Goal: Task Accomplishment & Management: Use online tool/utility

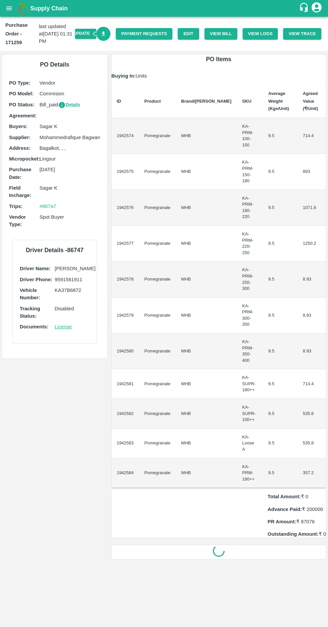
click at [8, 8] on icon "open drawer" at bounding box center [9, 8] width 6 height 4
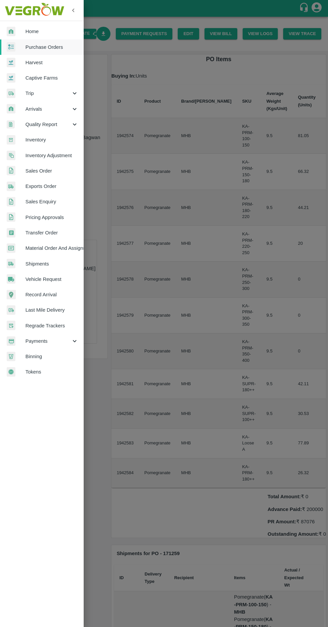
click at [46, 256] on link "Shipments" at bounding box center [42, 263] width 84 height 15
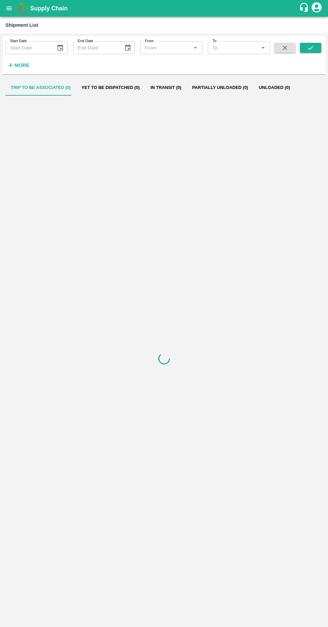
click at [9, 8] on icon "open drawer" at bounding box center [9, 8] width 6 height 4
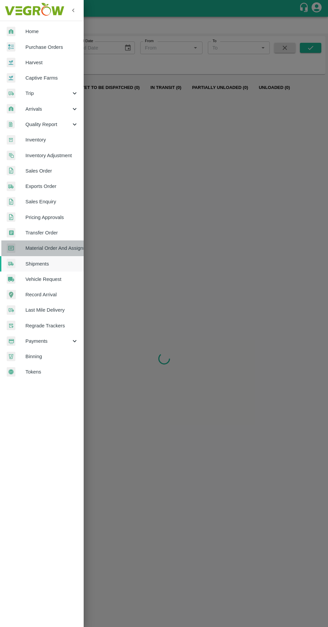
click at [46, 251] on span "Material Order And Assignment" at bounding box center [51, 247] width 53 height 7
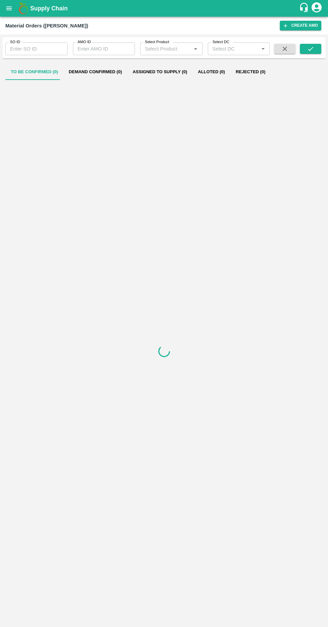
click at [14, 42] on label "SO ID" at bounding box center [15, 41] width 10 height 5
click at [14, 42] on input "SO ID" at bounding box center [36, 48] width 62 height 13
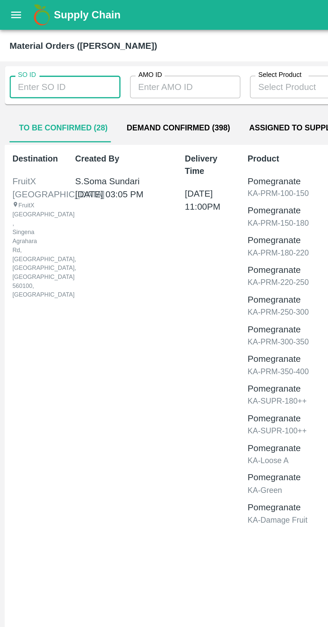
click at [13, 51] on input "SO ID" at bounding box center [36, 48] width 62 height 13
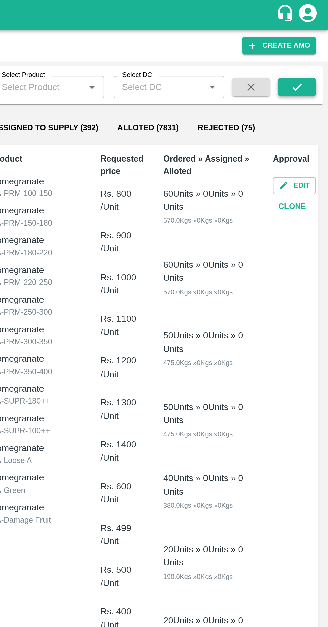
type input "603605"
click at [306, 53] on button "submit" at bounding box center [310, 49] width 21 height 10
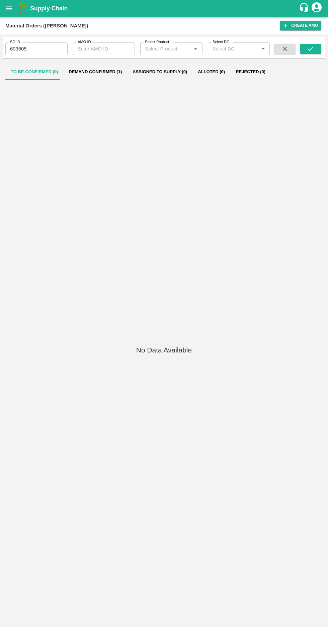
click at [94, 72] on button "Demand Confirmed (1)" at bounding box center [95, 72] width 64 height 16
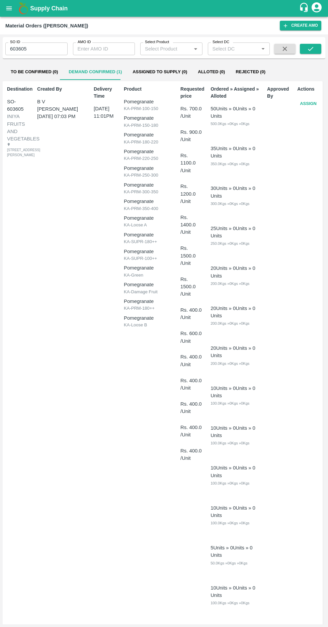
click at [301, 100] on button "Assign" at bounding box center [308, 104] width 22 height 12
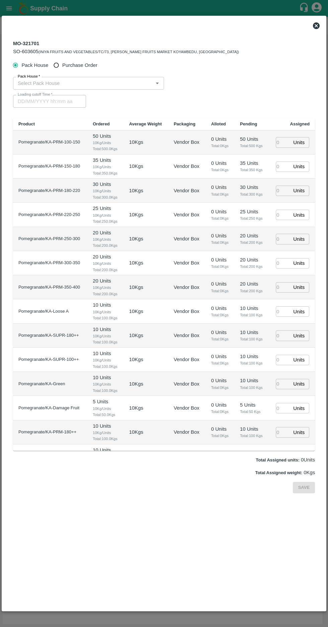
type input "02/09/2025 11:01 PM"
click at [58, 65] on input "Purchase Order" at bounding box center [56, 65] width 12 height 12
radio input "true"
click at [33, 84] on input "PO   *" at bounding box center [155, 83] width 281 height 9
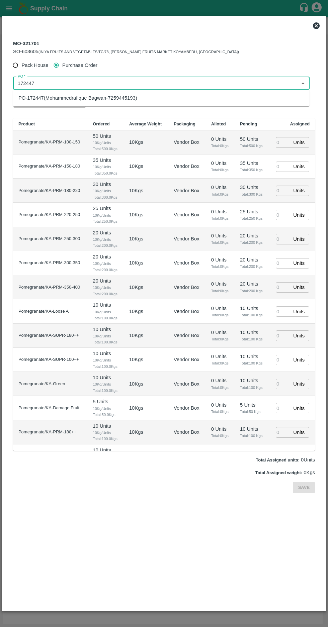
click at [56, 97] on div "PO-172447(Mohammedrafique Bagwan-7259445193)" at bounding box center [77, 97] width 119 height 7
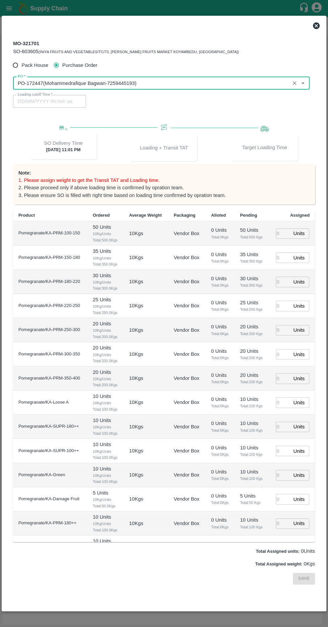
type input "PO-172447(Mohammedrafique Bagwan-7259445193)"
click at [279, 232] on input "number" at bounding box center [282, 233] width 15 height 10
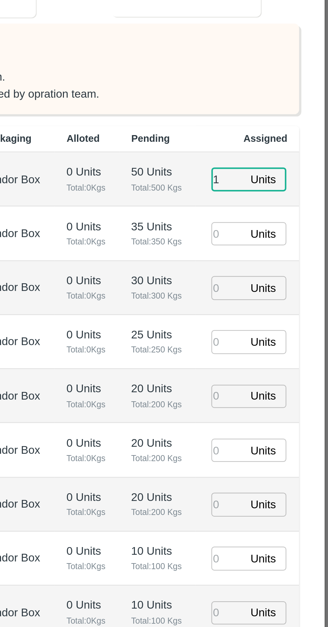
type input "1"
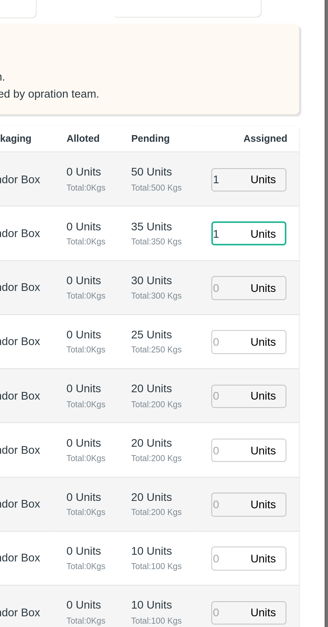
type input "1"
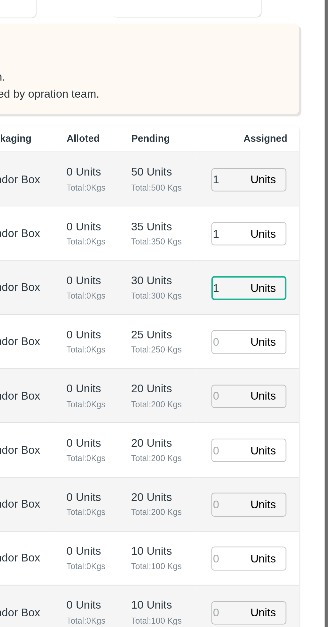
type input "1"
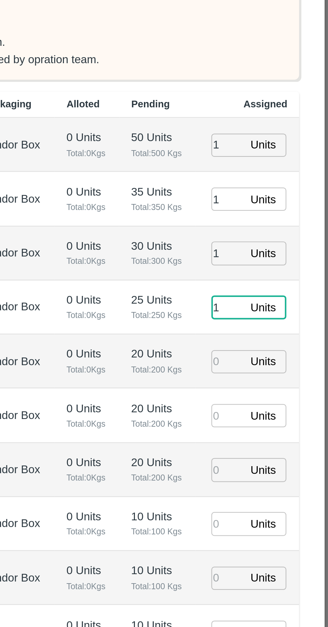
type input "1"
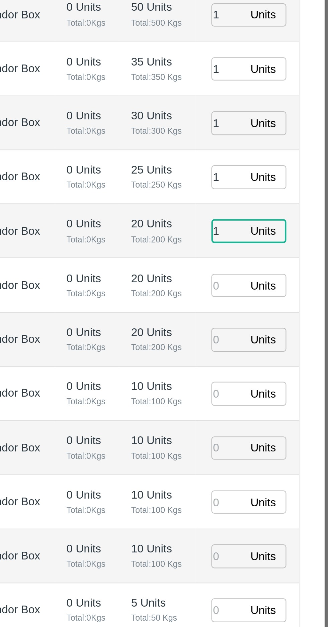
type input "1"
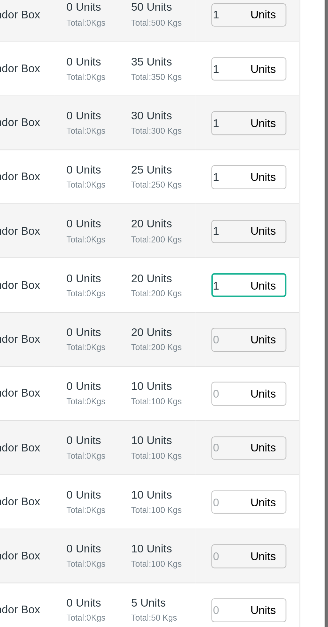
type input "1"
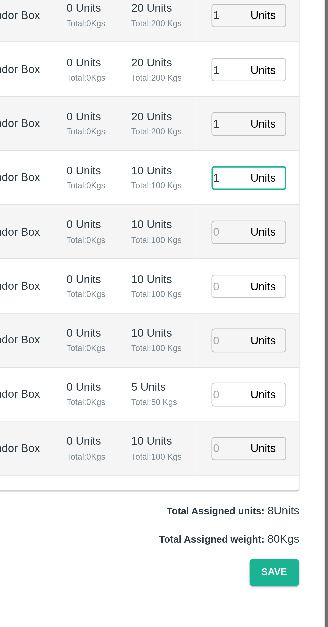
type input "1"
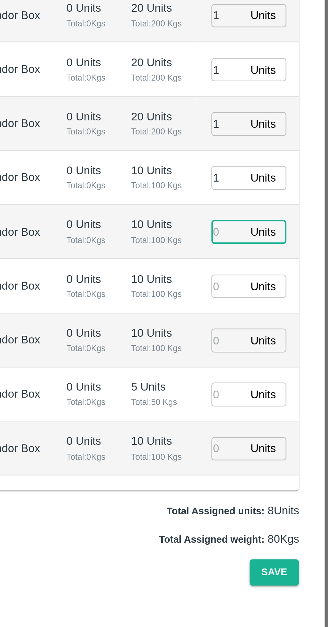
type input "01/09/2025 07:01 PM"
type input "1"
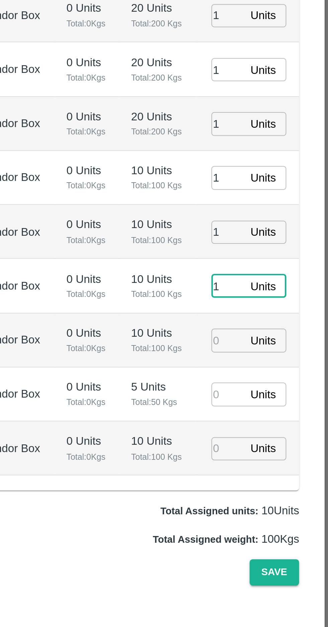
type input "1"
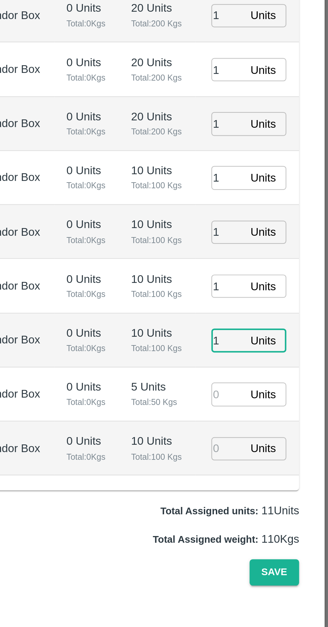
type input "1"
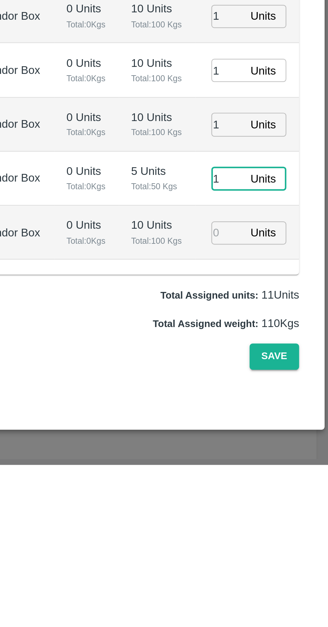
type input "1"
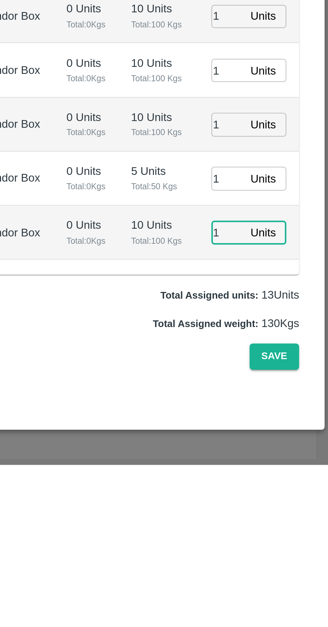
type input "1"
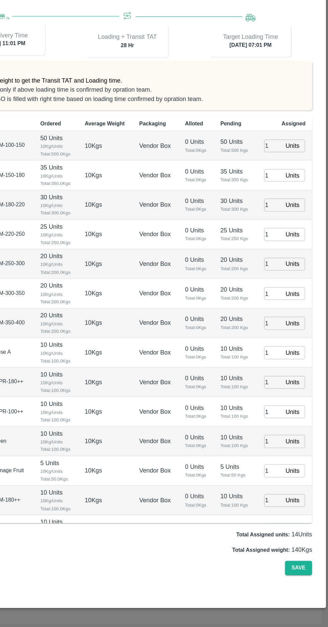
scroll to position [14, 0]
type input "1"
click at [307, 584] on button "Save" at bounding box center [304, 579] width 22 height 12
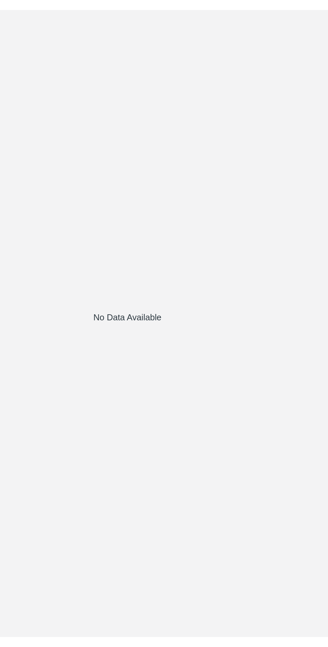
scroll to position [0, 0]
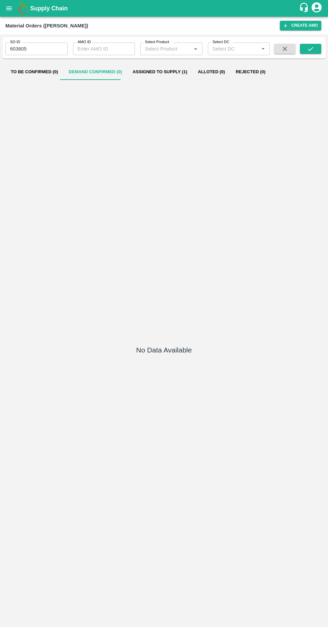
click at [9, 8] on icon "open drawer" at bounding box center [9, 8] width 6 height 4
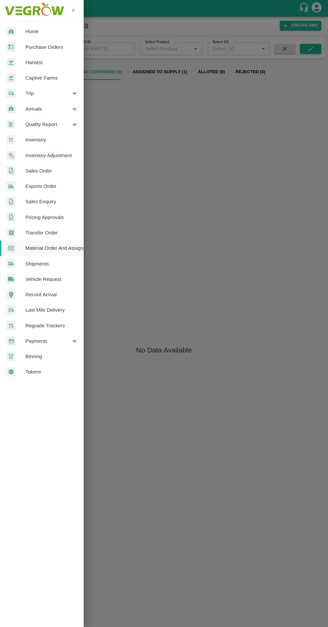
click at [41, 90] on span "Trip" at bounding box center [47, 93] width 45 height 7
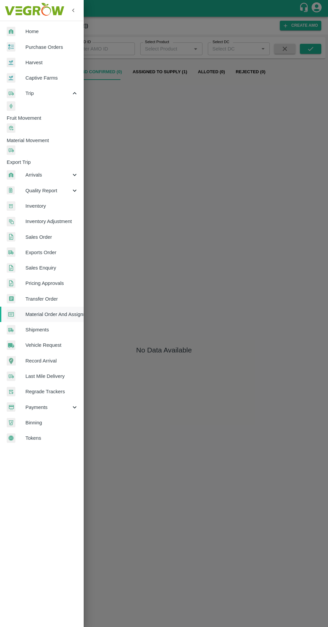
click at [45, 114] on span "Fruit Movement" at bounding box center [45, 117] width 77 height 7
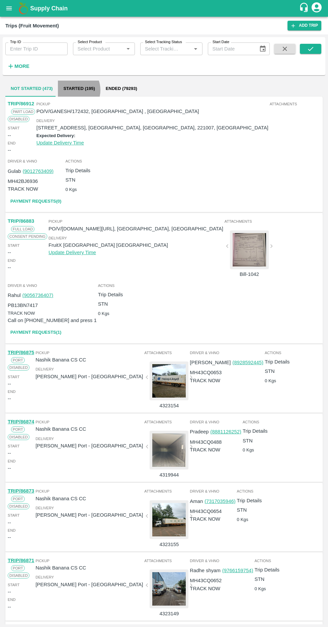
click at [69, 90] on button "Started (195)" at bounding box center [79, 89] width 42 height 16
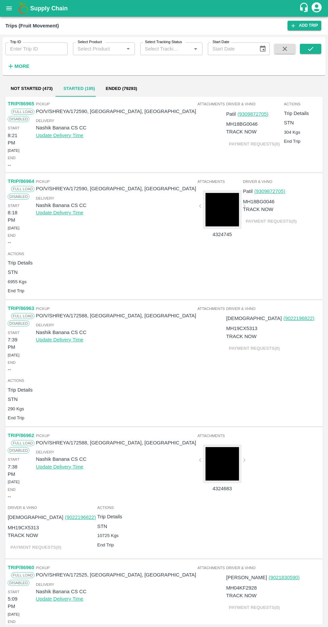
click at [26, 87] on button "Not Started (473)" at bounding box center [31, 89] width 52 height 16
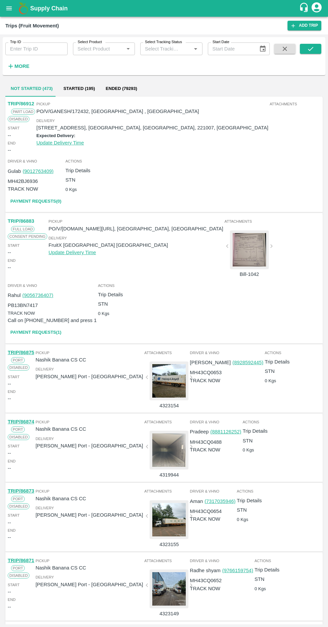
click at [11, 10] on icon "open drawer" at bounding box center [8, 8] width 7 height 7
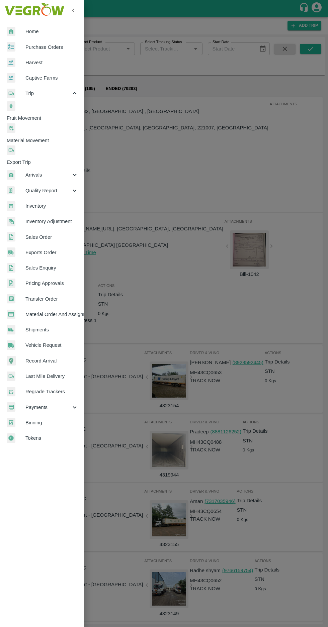
click at [61, 137] on span "Material Movement" at bounding box center [45, 140] width 77 height 7
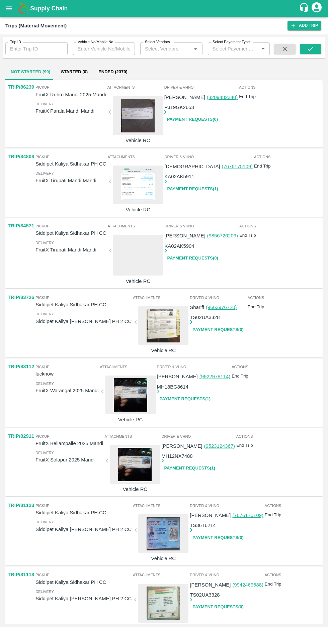
click at [6, 7] on icon "open drawer" at bounding box center [8, 8] width 7 height 7
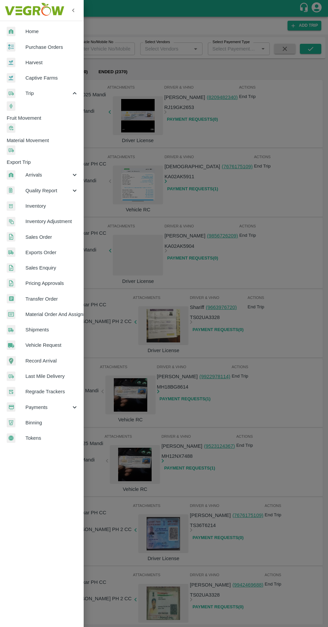
click at [46, 341] on span "Vehicle Request" at bounding box center [51, 344] width 53 height 7
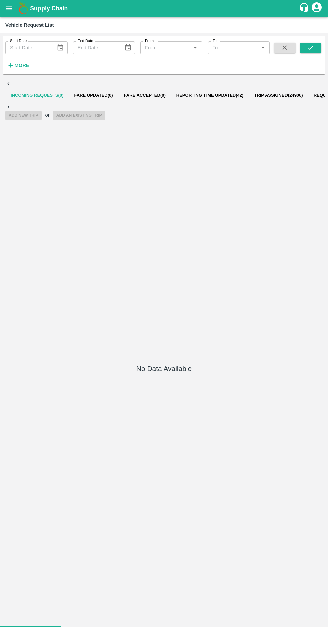
click at [203, 93] on span "Reporting Time Updated ( 42 )" at bounding box center [209, 95] width 67 height 5
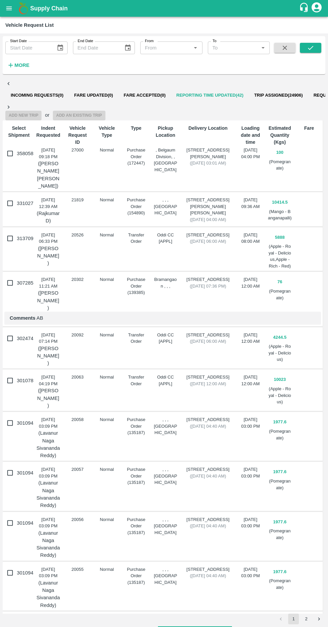
click at [3, 147] on input "358058" at bounding box center [9, 153] width 13 height 13
checkbox input "true"
click at [41, 111] on button "Add New Trip" at bounding box center [23, 116] width 36 height 10
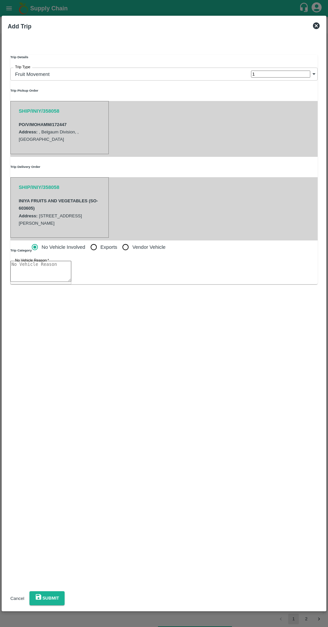
click at [59, 73] on body "Supply Chain Vehicle Request List Start Date Start Date End Date End Date From …" at bounding box center [164, 313] width 328 height 627
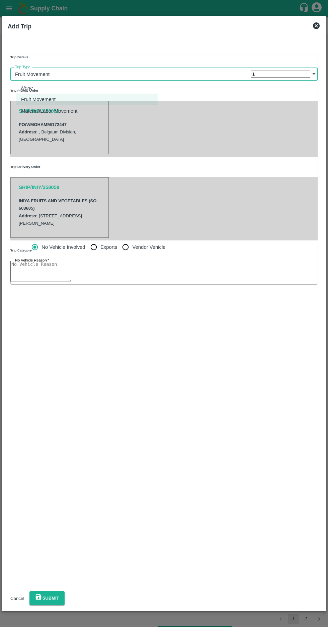
click at [42, 99] on p "Fruit Movement" at bounding box center [38, 99] width 34 height 7
click at [119, 254] on input "Vendor Vehicle" at bounding box center [125, 246] width 13 height 13
radio input "true"
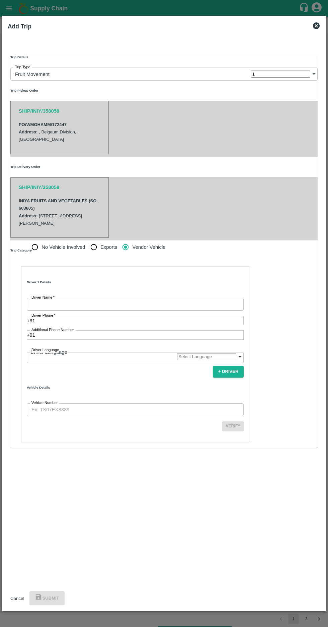
click at [51, 311] on input "Driver Name   *" at bounding box center [135, 304] width 217 height 13
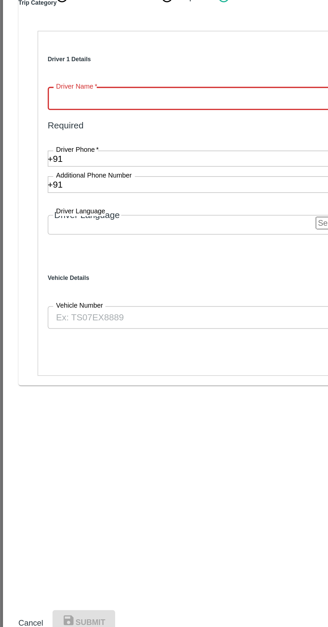
click at [50, 311] on input "Driver Name   *" at bounding box center [135, 304] width 217 height 13
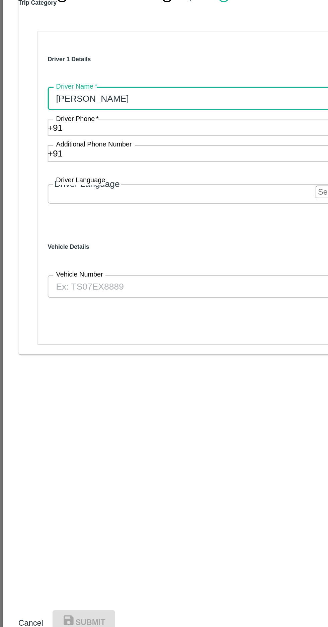
type input "Santosh Yaligar"
click at [60, 325] on input "Driver Phone   *" at bounding box center [139, 320] width 208 height 9
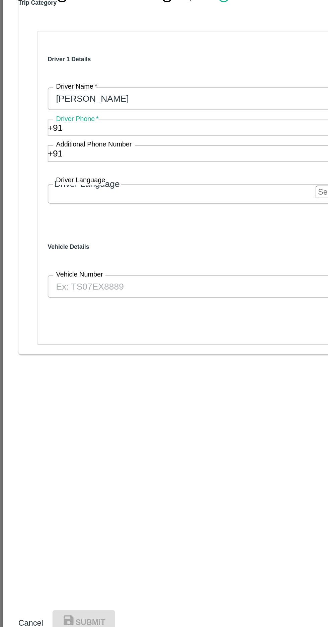
paste input "8217594801"
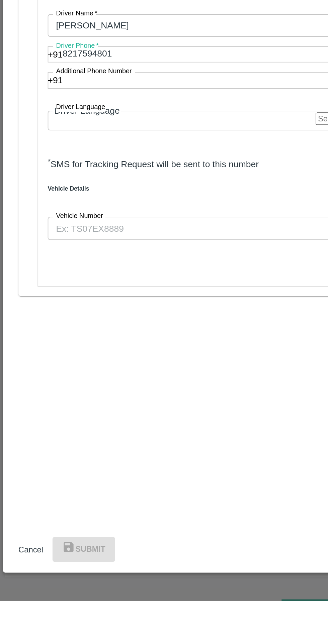
type input "8217594801"
click at [57, 400] on body "Supply Chain Vehicle Request List Start Date Start Date End Date End Date From …" at bounding box center [164, 313] width 328 height 627
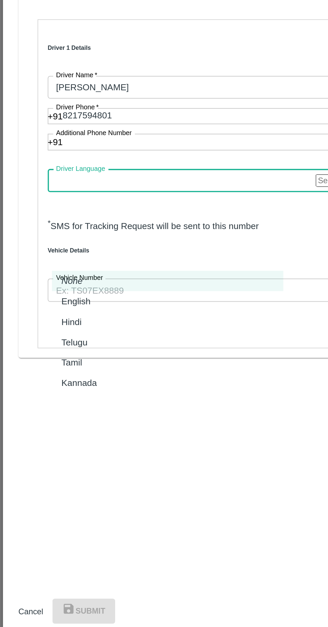
click at [44, 469] on p "Kannada" at bounding box center [44, 469] width 20 height 7
type input "ka"
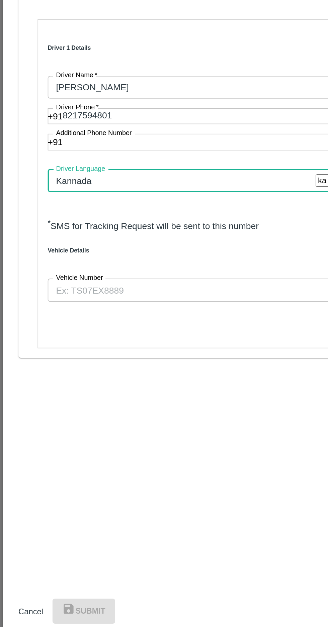
click at [54, 424] on input "Vehicle Number" at bounding box center [135, 418] width 217 height 13
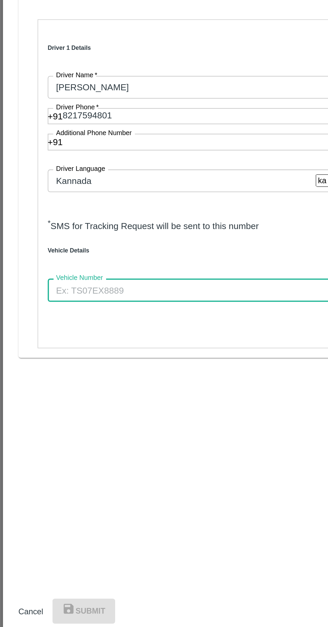
click at [101, 424] on input "Vehicle Number" at bounding box center [135, 418] width 217 height 13
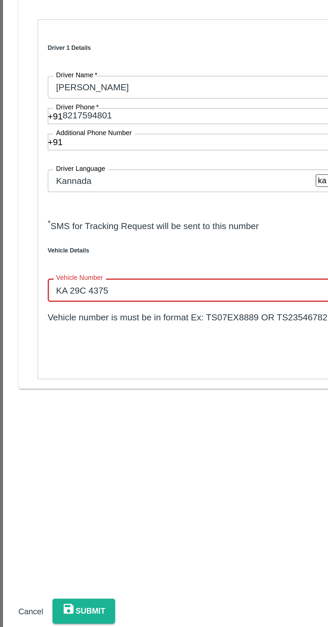
click at [47, 424] on input "KA 29C 4375" at bounding box center [135, 418] width 217 height 13
click at [54, 424] on input "KA 29 C 4375" at bounding box center [135, 418] width 217 height 13
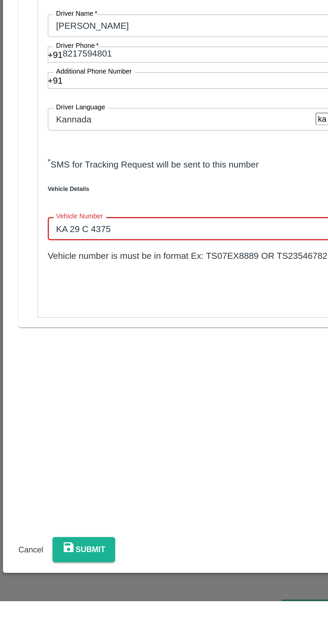
click at [54, 424] on input "KA 29 C 4375" at bounding box center [135, 418] width 217 height 13
click at [46, 424] on input "KA 29 C4375" at bounding box center [135, 418] width 217 height 13
click at [49, 424] on input "KA 29 C4375" at bounding box center [135, 418] width 217 height 13
click at [41, 424] on input "KA 29C4375" at bounding box center [135, 418] width 217 height 13
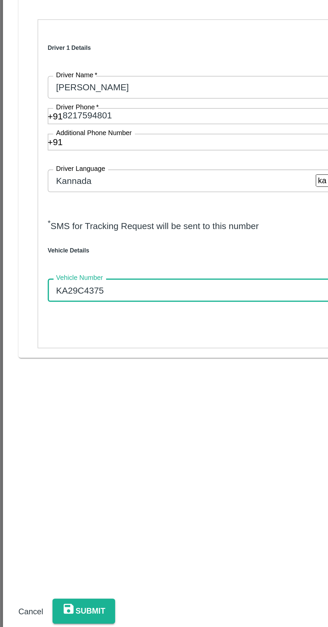
type input "KA29C4375"
click at [222, 440] on button "Verify" at bounding box center [232, 435] width 21 height 10
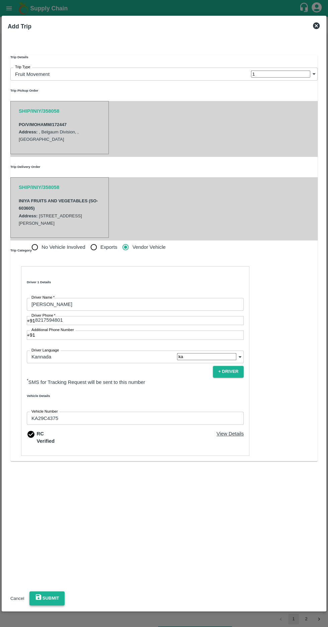
click at [64, 594] on button "Submit" at bounding box center [46, 598] width 35 height 14
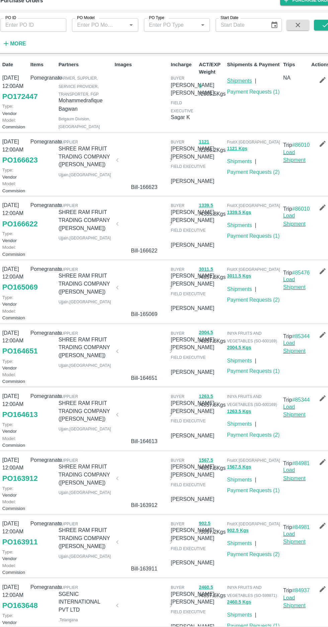
click at [230, 99] on link "Shipments" at bounding box center [229, 100] width 23 height 5
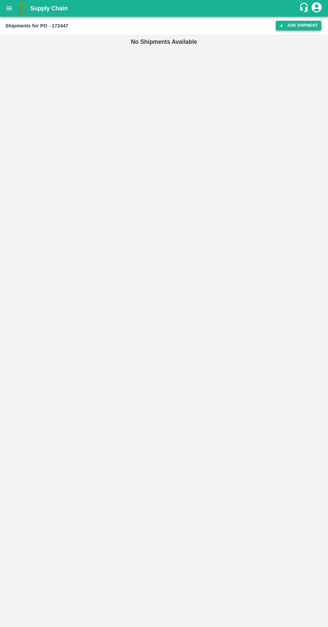
click at [288, 28] on link "Add Shipment" at bounding box center [297, 26] width 45 height 10
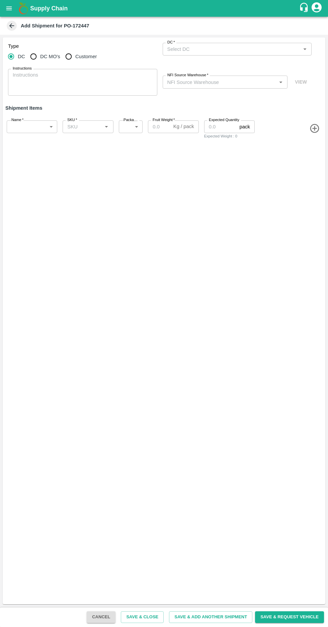
click at [70, 63] on input "Customer" at bounding box center [68, 56] width 13 height 13
radio input "true"
click at [190, 48] on input "Customer (Material Orders)   *" at bounding box center [231, 49] width 134 height 9
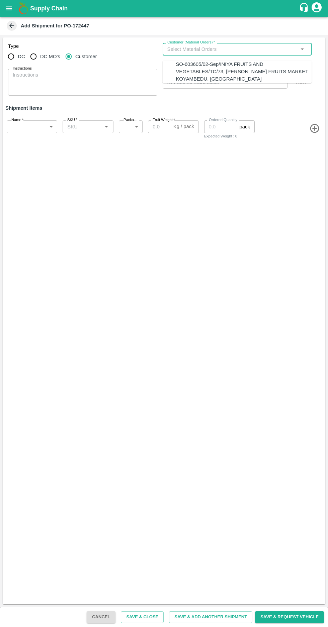
click at [194, 71] on div "SO-603605/02-Sep/INIYA FRUITS AND VEGETABLES/TC/73, ANNA FRUITS MARKET KOYAMBED…" at bounding box center [244, 72] width 136 height 22
type input "SO-603605/02-Sep/INIYA FRUITS AND VEGETABLES/TC/73, ANNA FRUITS MARKET KOYAMBED…"
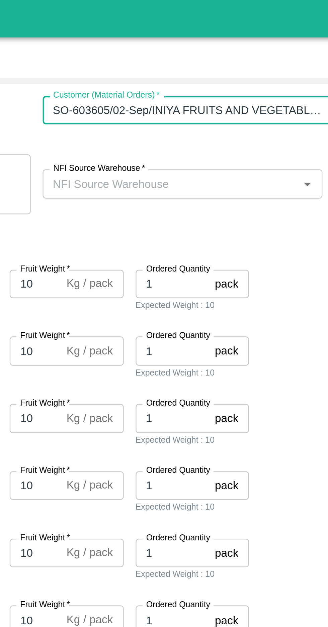
click at [210, 84] on input "NFI Source Warehouse   *" at bounding box center [219, 82] width 110 height 9
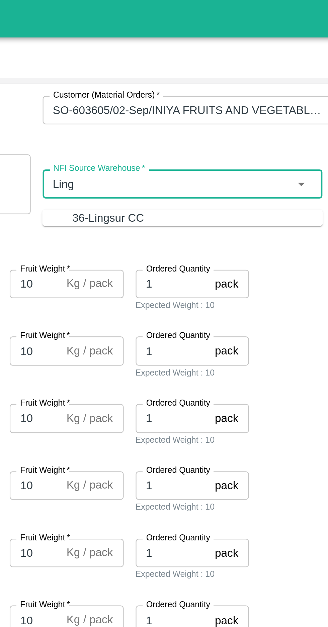
click at [181, 94] on div "36-Lingsur CC" at bounding box center [192, 97] width 32 height 7
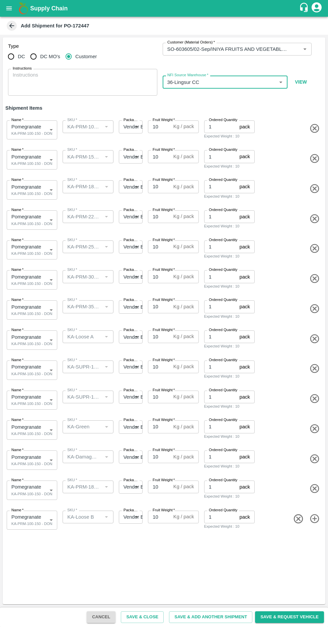
type input "36-Lingsur CC"
click at [40, 160] on body "Supply Chain Add Shipment for PO-172447 Type DC DC MO's Customer Customer (Mate…" at bounding box center [164, 313] width 328 height 627
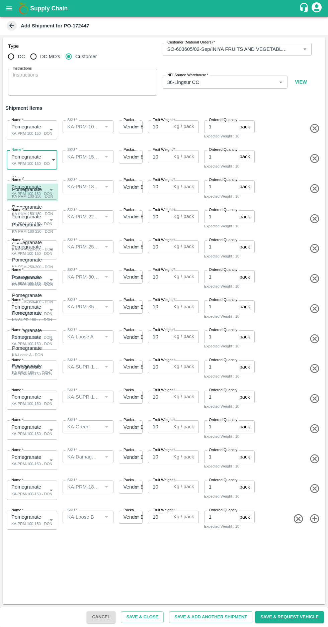
click at [34, 216] on div "KA-PRM-150-180 - DON" at bounding box center [32, 214] width 41 height 6
type input "1960638"
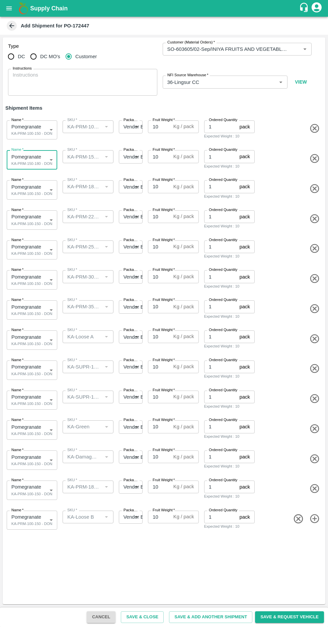
click at [26, 193] on body "Supply Chain Add Shipment for PO-172447 Type DC DC MO's Customer Customer (Mate…" at bounding box center [164, 313] width 328 height 627
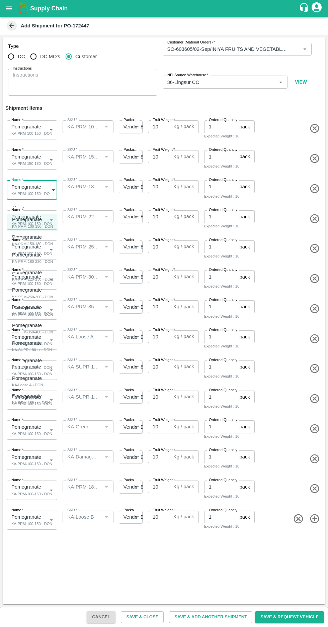
click at [22, 256] on p "Pomegranate" at bounding box center [30, 254] width 37 height 7
type input "1960639"
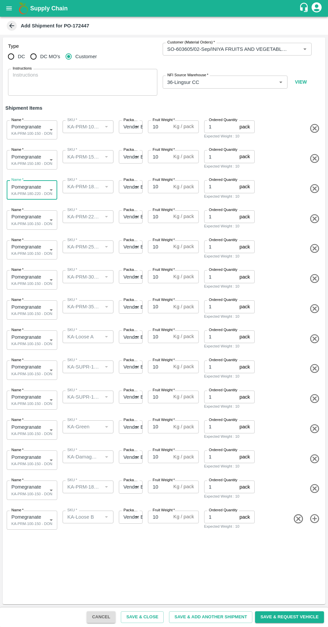
click at [29, 224] on body "Supply Chain Add Shipment for PO-172447 Type DC DC MO's Customer Customer (Mate…" at bounding box center [164, 313] width 328 height 627
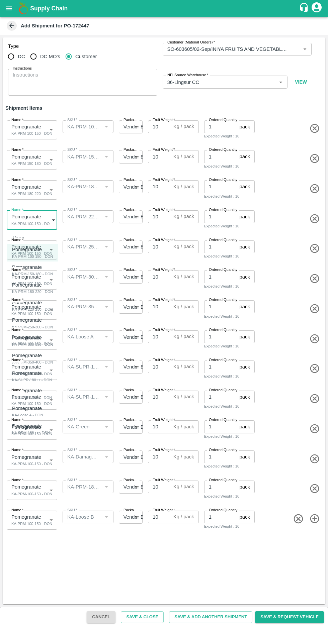
click at [28, 308] on div "KA-PRM-220-250 - DON" at bounding box center [32, 309] width 41 height 6
type input "1960640"
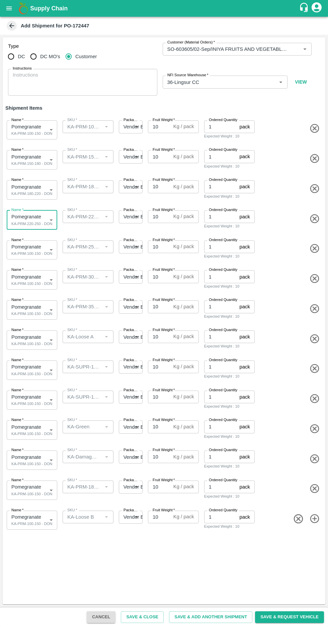
click at [29, 246] on body "Supply Chain Add Shipment for PO-172447 Type DC DC MO's Customer Customer (Mate…" at bounding box center [164, 313] width 328 height 627
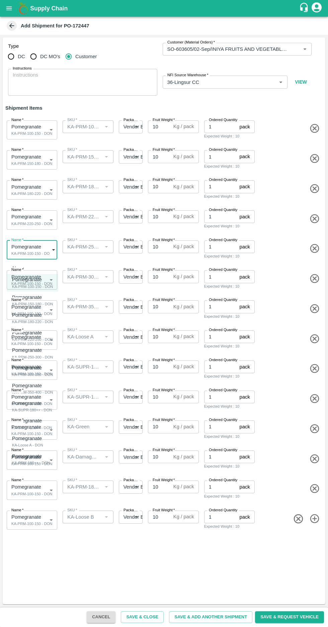
click at [26, 353] on p "Pomegranate" at bounding box center [30, 349] width 37 height 7
type input "1960641"
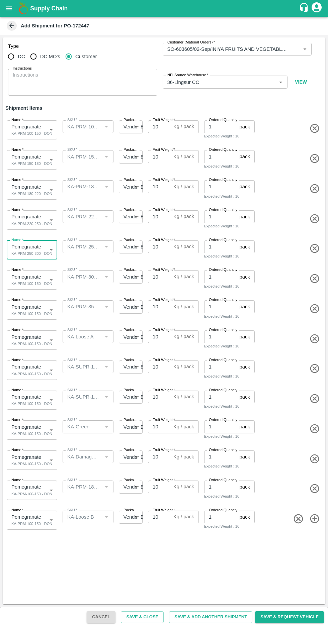
click at [27, 274] on body "Supply Chain Add Shipment for PO-172447 Type DC DC MO's Customer Customer (Mate…" at bounding box center [164, 313] width 328 height 627
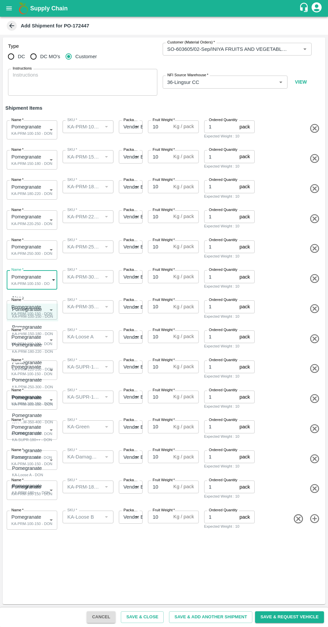
click at [20, 401] on p "Pomegranate" at bounding box center [30, 397] width 37 height 7
type input "1960642"
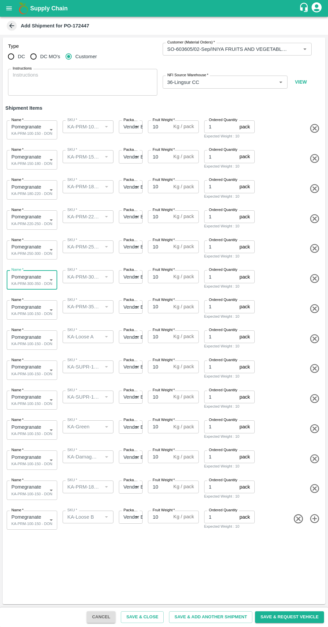
click at [27, 303] on body "Supply Chain Add Shipment for PO-172447 Type DC DC MO's Customer Customer (Mate…" at bounding box center [164, 313] width 328 height 627
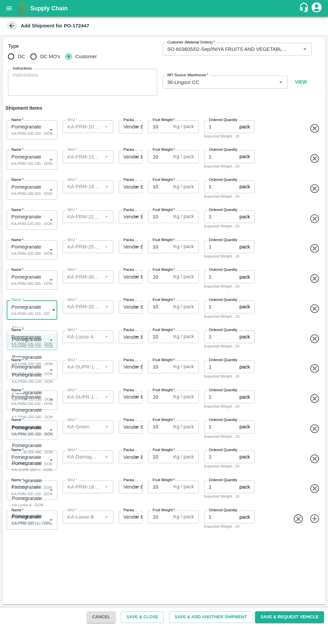
click at [311, 304] on div at bounding box center [164, 313] width 328 height 627
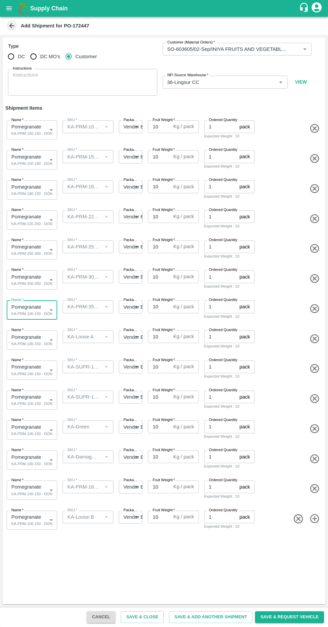
click at [315, 308] on icon "button" at bounding box center [314, 308] width 9 height 9
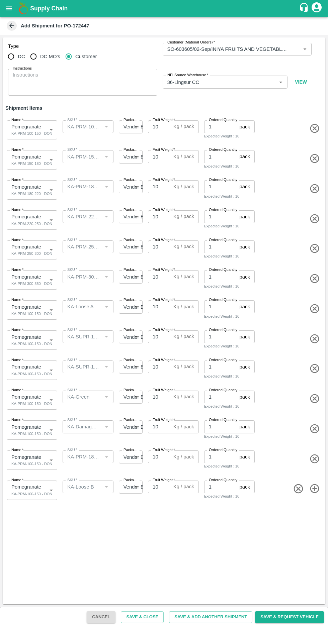
type input "KA-Loose A"
type input "KA-SUPR-180++"
type input "KA-SUPR-100++"
type input "KA-Green"
type input "KA-Damage Fruit"
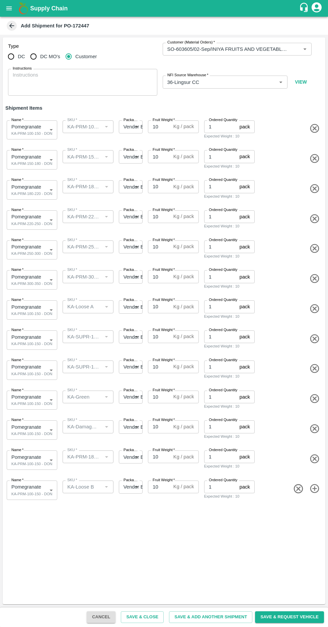
type input "KA-PRM-180++"
type input "KA-Loose B"
click at [34, 313] on body "Supply Chain Add Shipment for PO-172447 Type DC DC MO's Customer Customer (Mate…" at bounding box center [164, 313] width 328 height 627
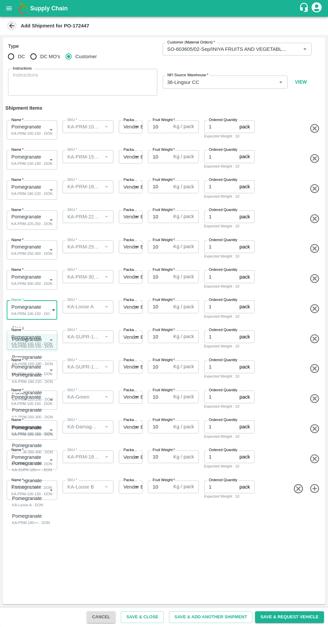
click at [25, 498] on p "Pomegranate" at bounding box center [27, 497] width 30 height 7
type input "1960646"
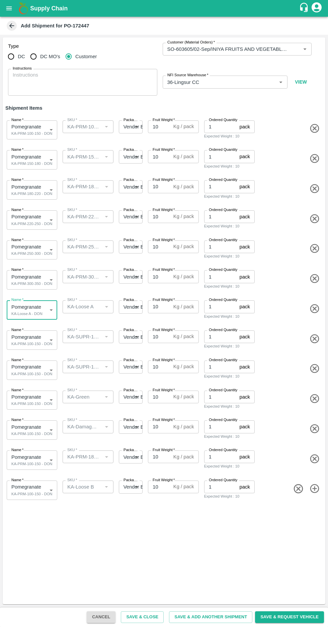
click at [30, 335] on body "Supply Chain Add Shipment for PO-172447 Type DC DC MO's Customer Customer (Mate…" at bounding box center [164, 313] width 328 height 627
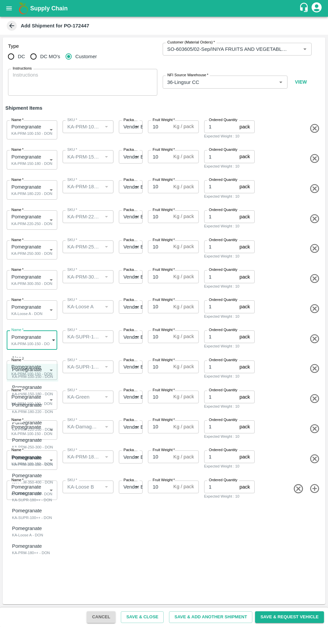
click at [20, 491] on p "Pomegranate" at bounding box center [30, 492] width 36 height 7
type input "1960644"
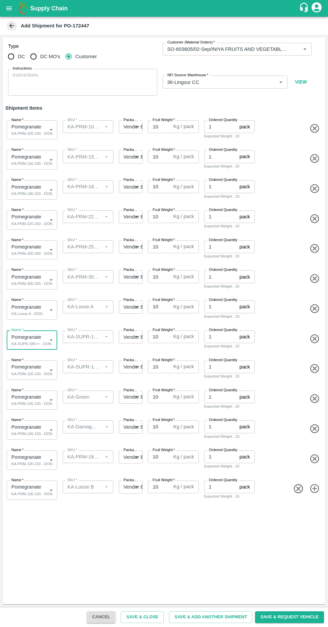
click at [39, 368] on body "Supply Chain Add Shipment for PO-172447 Type DC DC MO's Customer Customer (Mate…" at bounding box center [164, 313] width 328 height 627
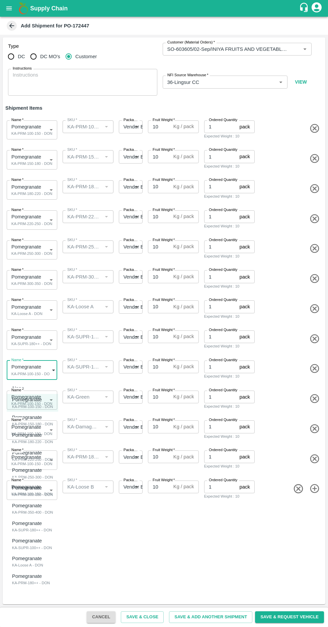
click at [17, 542] on p "Pomegranate" at bounding box center [30, 540] width 36 height 7
type input "1960645"
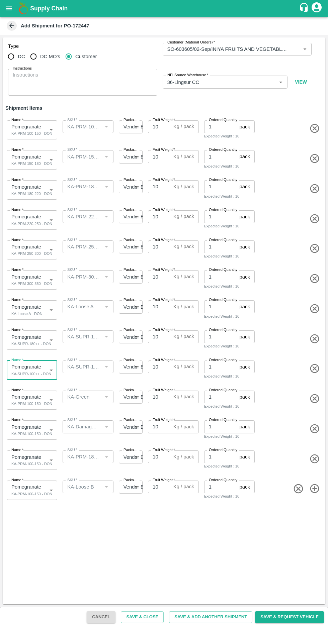
click at [296, 488] on icon "button" at bounding box center [298, 488] width 11 height 11
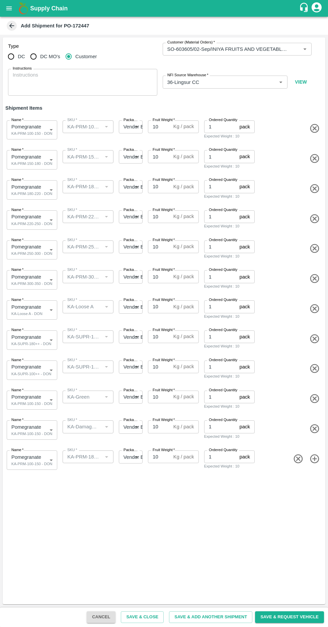
click at [297, 459] on icon "button" at bounding box center [298, 458] width 9 height 9
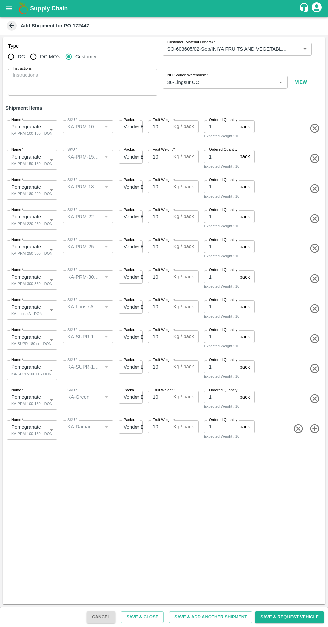
click at [295, 429] on icon "button" at bounding box center [298, 428] width 11 height 11
click at [29, 403] on body "Supply Chain Add Shipment for PO-172447 Type DC DC MO's Customer Customer (Mate…" at bounding box center [164, 313] width 328 height 627
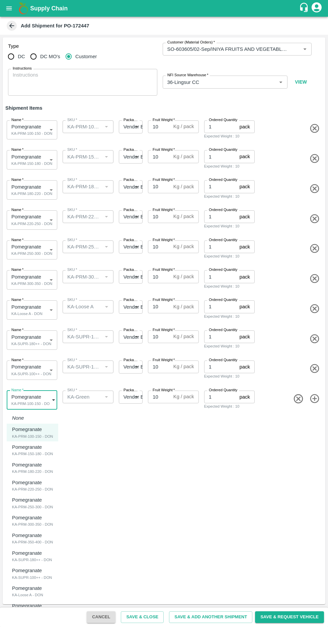
click at [27, 575] on div "KA-SUPR-100++ - DON" at bounding box center [32, 577] width 40 height 6
type input "1960645"
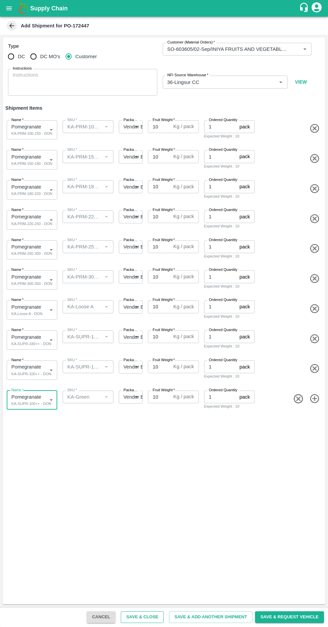
click at [153, 616] on button "Save & Close" at bounding box center [142, 617] width 43 height 12
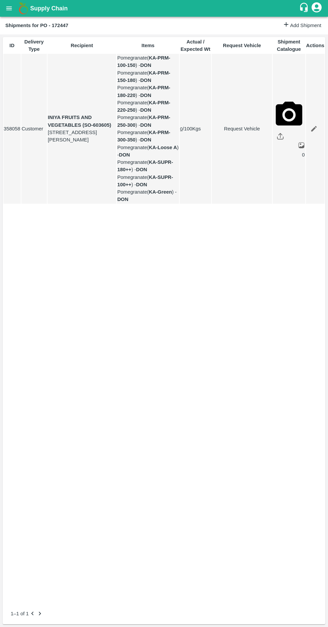
click at [234, 132] on link "Request Vehicle" at bounding box center [242, 128] width 60 height 7
type input "01/09/2025 07:01 PM"
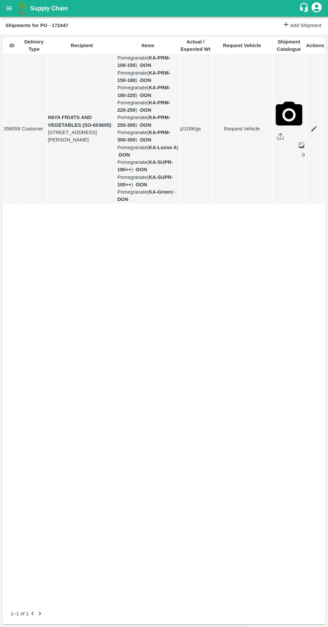
type input "29/08/2025 04:00 PM"
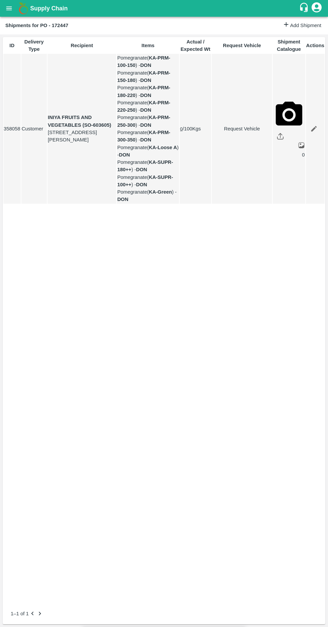
type input "31/08/2025 04:01 AM"
click at [113, 78] on body "Supply Chain Shipments for PO - 172447 Add Shipment ID Delivery Type Recipient …" at bounding box center [164, 313] width 328 height 627
click at [104, 103] on p "Normal" at bounding box center [101, 102] width 16 height 7
type input "1"
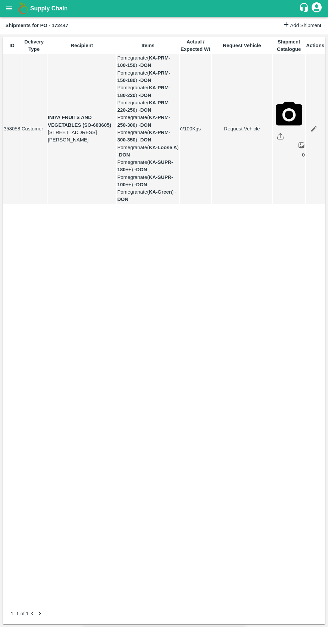
click at [229, 132] on link "Request Vehicle" at bounding box center [242, 128] width 60 height 7
type input "1"
type input "29/08/2025 04:00 PM"
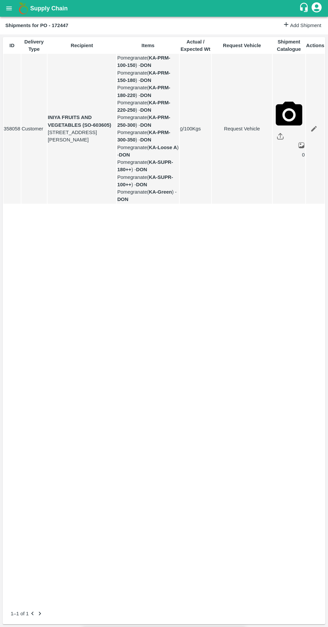
type input "31/08/2025 03:01 AM"
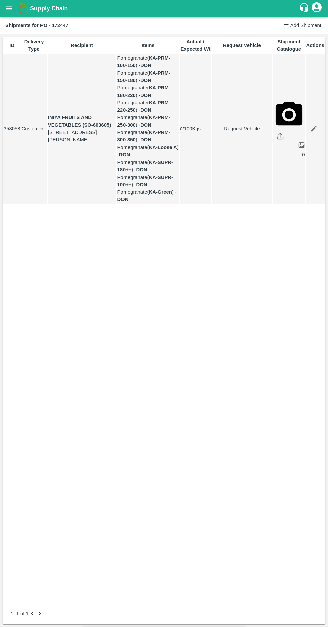
click at [9, 8] on icon "open drawer" at bounding box center [9, 8] width 6 height 4
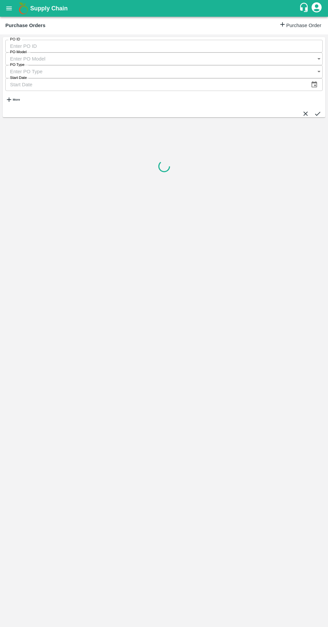
click at [16, 98] on strong "More" at bounding box center [16, 99] width 7 height 3
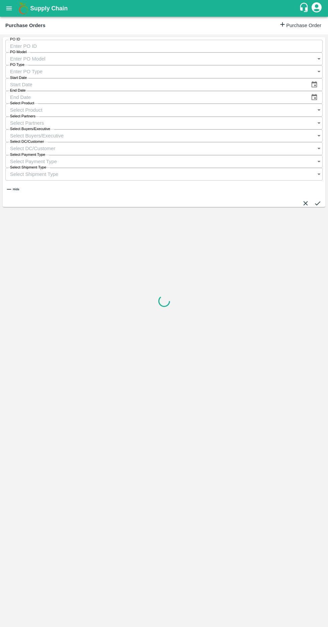
click at [50, 126] on label "Select Buyers/Executive" at bounding box center [30, 128] width 40 height 5
click at [223, 129] on input "Select Buyers/Executive" at bounding box center [157, 135] width 304 height 13
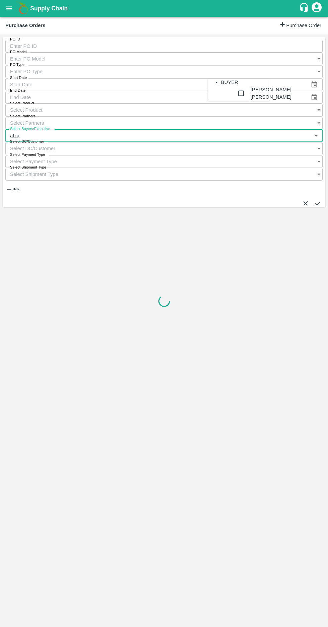
type input "afzal"
click at [234, 100] on input "checkbox" at bounding box center [240, 93] width 13 height 15
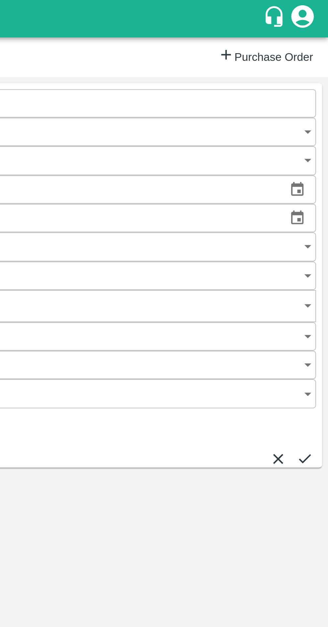
click at [315, 201] on button "submit" at bounding box center [317, 204] width 7 height 7
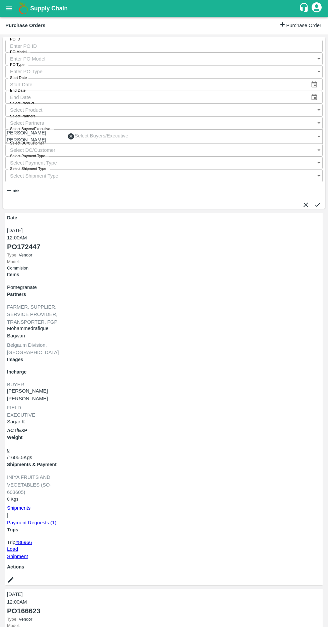
click at [28, 546] on link "Load Shipment" at bounding box center [17, 552] width 21 height 13
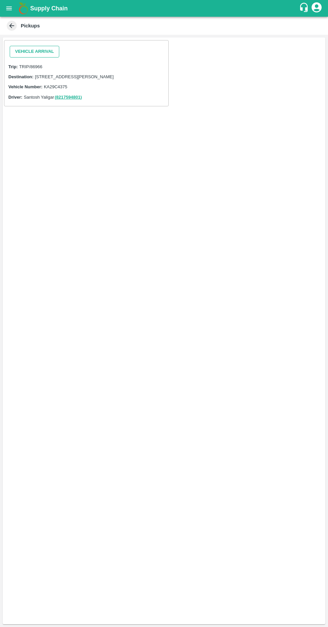
click at [22, 51] on button "Vehicle Arrival" at bounding box center [34, 52] width 49 height 12
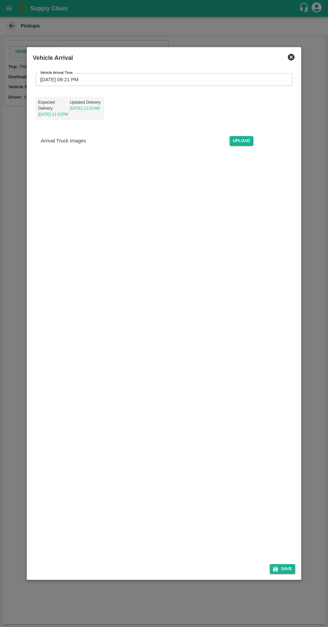
click at [46, 73] on input "[DATE] 09:21 PM" at bounding box center [161, 79] width 252 height 13
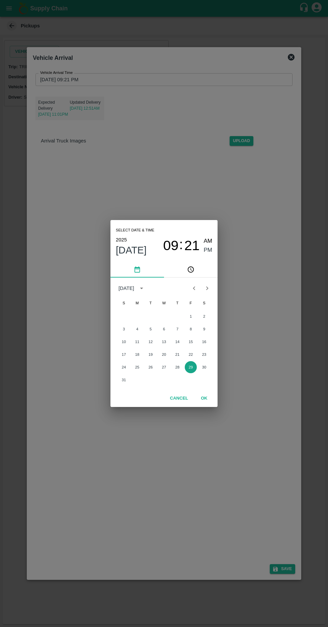
click at [191, 368] on button "29" at bounding box center [191, 367] width 12 height 12
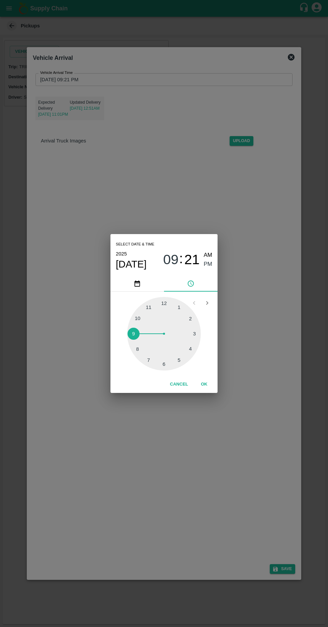
click at [208, 255] on span "AM" at bounding box center [208, 255] width 9 height 9
type input "[DATE] 09:21 AM"
click at [204, 384] on button "OK" at bounding box center [203, 384] width 21 height 12
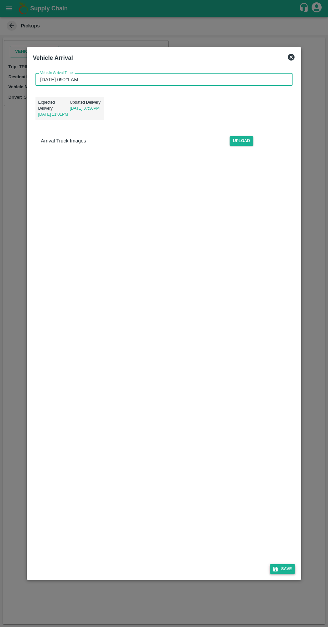
click at [287, 574] on button "Save" at bounding box center [281, 569] width 25 height 10
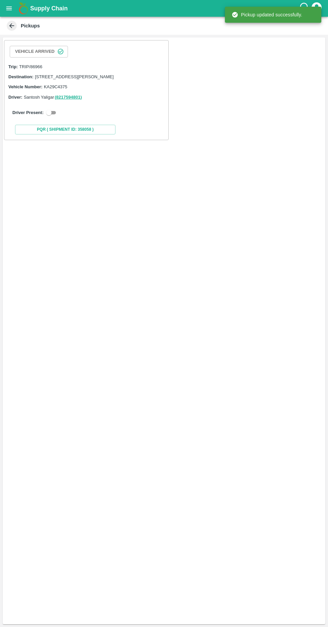
click at [54, 117] on input "checkbox" at bounding box center [49, 113] width 24 height 8
checkbox input "true"
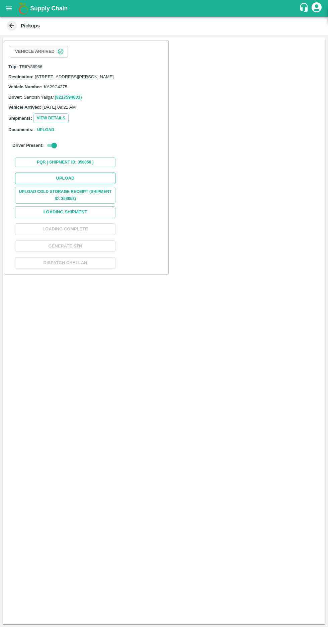
click at [53, 181] on button "Upload" at bounding box center [65, 179] width 100 height 12
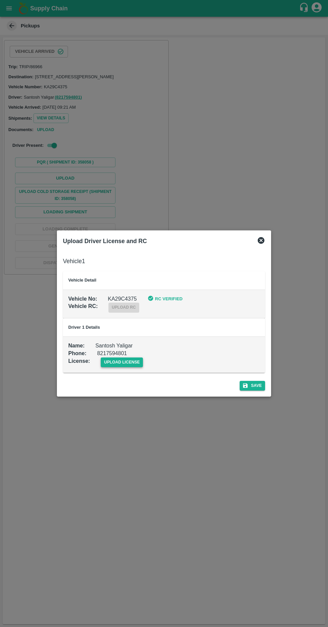
click at [123, 361] on span "upload license" at bounding box center [122, 362] width 42 height 10
click at [0, 0] on input "upload license" at bounding box center [0, 0] width 0 height 0
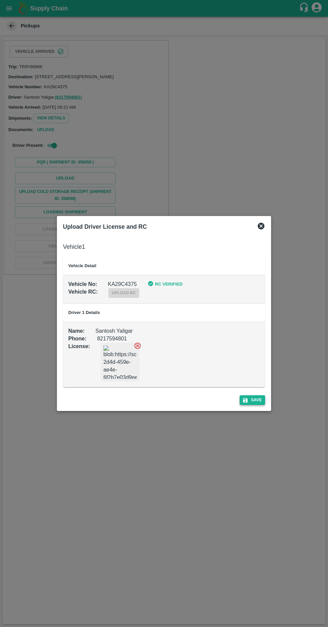
click at [261, 401] on button "Save" at bounding box center [251, 400] width 25 height 10
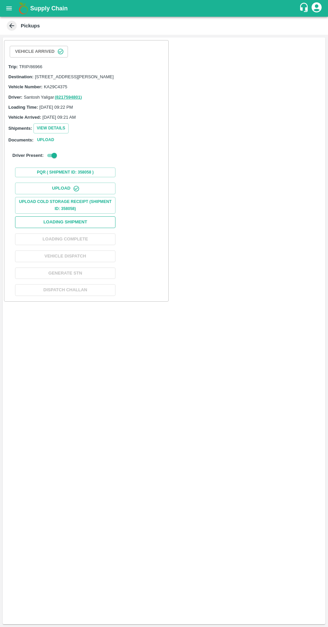
click at [58, 228] on button "Loading Shipment" at bounding box center [65, 222] width 100 height 12
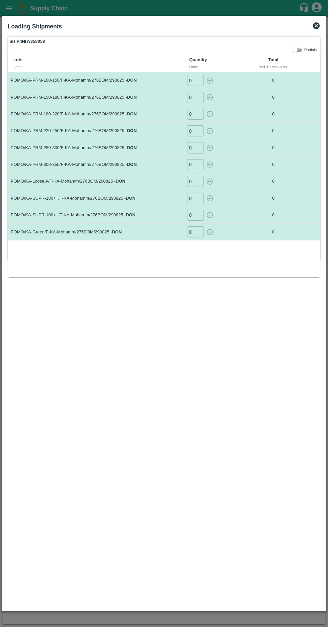
click at [193, 80] on input "0" at bounding box center [195, 80] width 17 height 11
click at [190, 80] on input "number" at bounding box center [195, 80] width 17 height 11
type input "83"
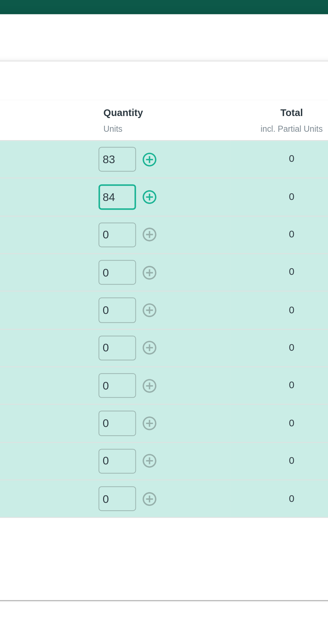
type input "84"
click at [195, 115] on input "0" at bounding box center [195, 114] width 17 height 11
type input "73"
click at [192, 130] on input "number" at bounding box center [195, 130] width 17 height 11
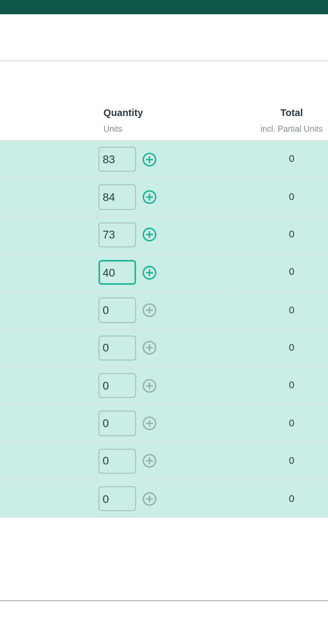
type input "40"
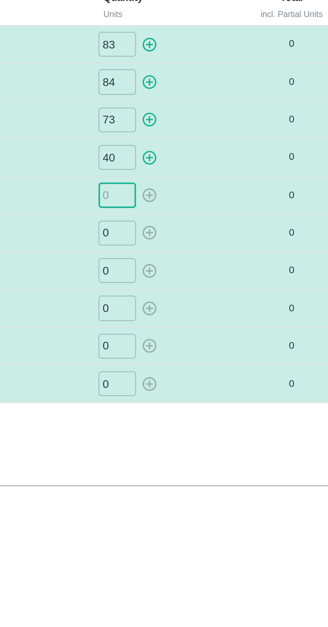
click at [189, 146] on input "number" at bounding box center [195, 147] width 17 height 11
type input "26"
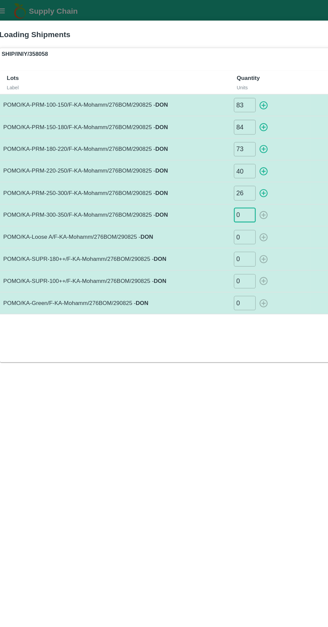
click at [196, 182] on input "0" at bounding box center [195, 181] width 17 height 11
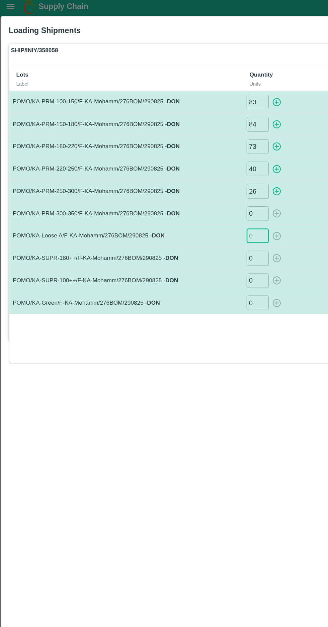
click at [191, 181] on input "number" at bounding box center [195, 181] width 17 height 11
type input "59"
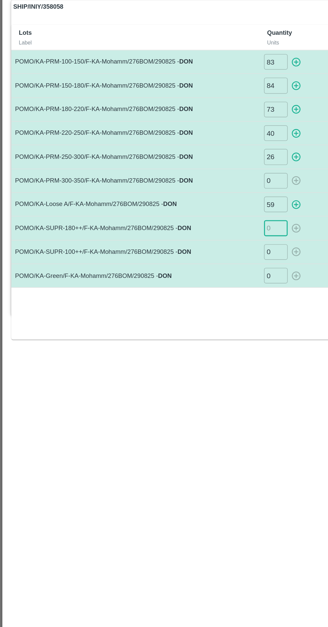
click at [190, 198] on input "number" at bounding box center [195, 198] width 17 height 11
type input "9"
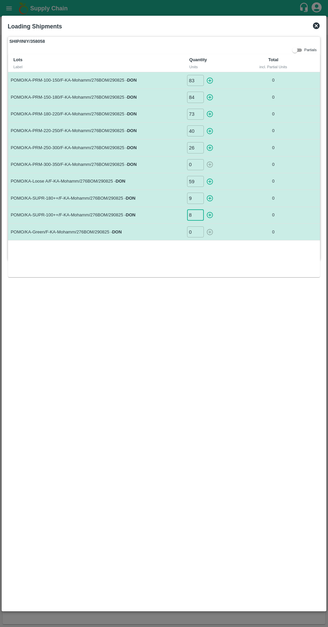
type input "8"
click at [208, 78] on icon "button" at bounding box center [209, 80] width 6 height 6
type input "0"
click at [206, 98] on icon "button" at bounding box center [209, 97] width 7 height 7
type input "0"
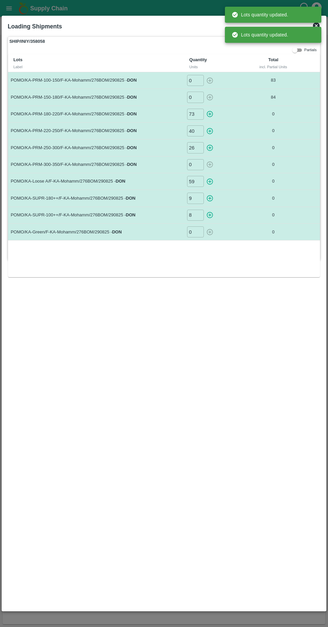
click at [209, 114] on icon "button" at bounding box center [209, 114] width 6 height 6
type input "0"
click at [209, 130] on icon "button" at bounding box center [209, 131] width 6 height 6
type input "0"
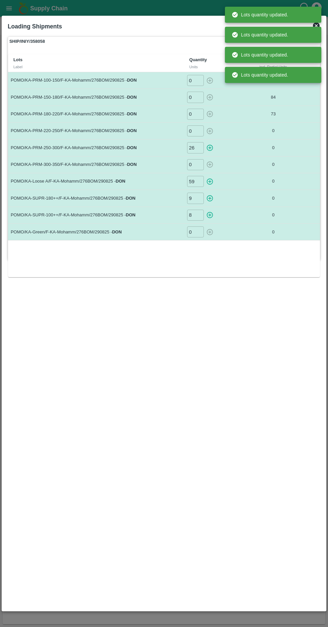
click at [209, 147] on icon "button" at bounding box center [209, 148] width 6 height 6
type input "0"
click at [209, 181] on icon "button" at bounding box center [209, 181] width 6 height 6
type input "0"
click at [208, 201] on icon "button" at bounding box center [209, 198] width 7 height 7
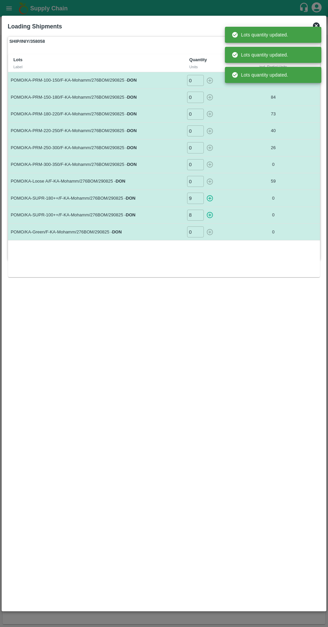
type input "0"
click at [209, 214] on icon "button" at bounding box center [209, 215] width 6 height 6
type input "0"
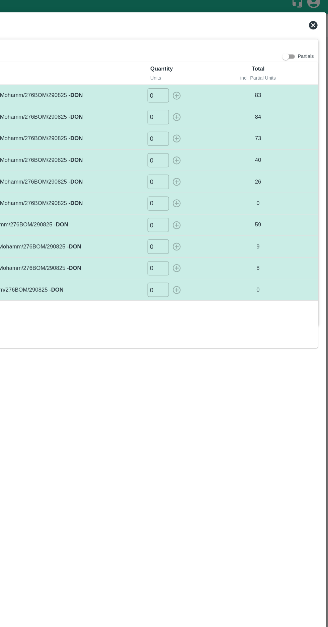
click at [315, 27] on icon at bounding box center [316, 25] width 7 height 7
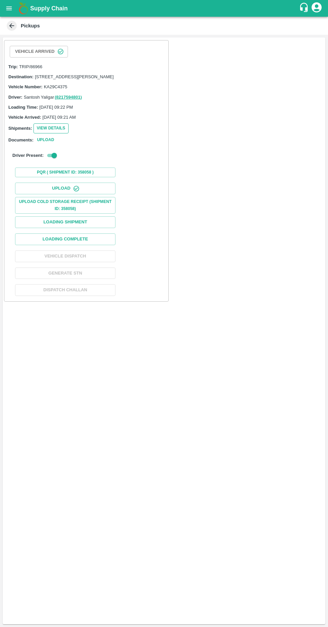
click at [47, 133] on button "View Details" at bounding box center [50, 128] width 35 height 10
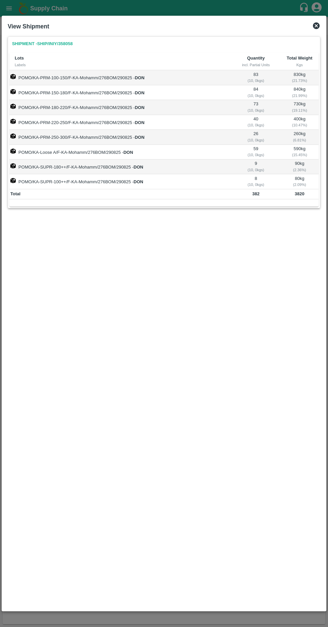
click at [312, 27] on icon at bounding box center [316, 26] width 8 height 8
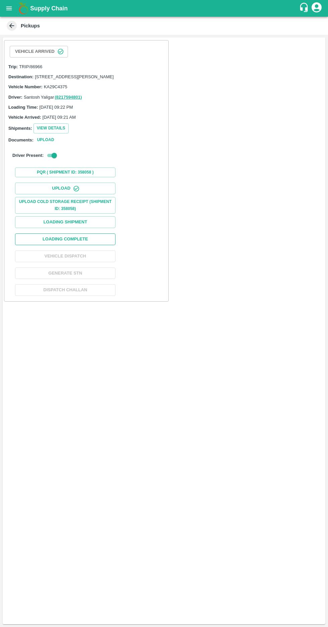
click at [59, 245] on button "Loading Complete" at bounding box center [65, 239] width 100 height 12
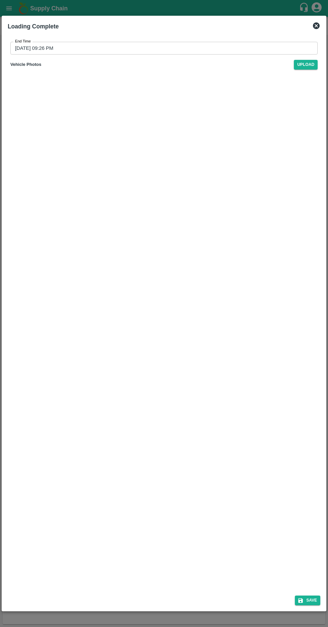
click at [28, 49] on input "[DATE] 09:26 PM" at bounding box center [161, 48] width 302 height 13
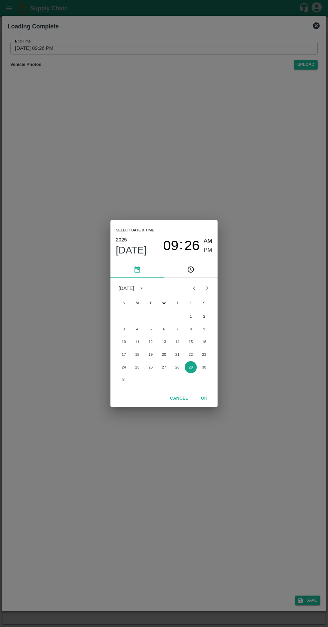
click at [192, 373] on button "29" at bounding box center [191, 367] width 12 height 12
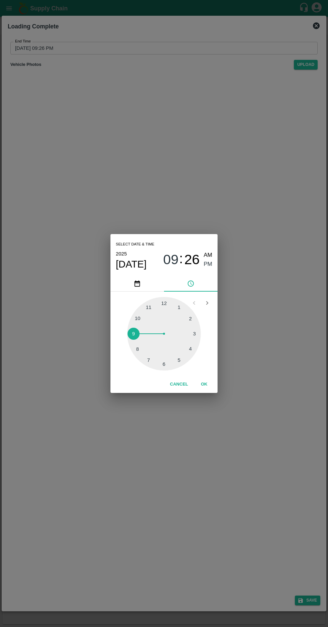
click at [179, 370] on div at bounding box center [164, 334] width 74 height 74
click at [209, 269] on span "PM" at bounding box center [208, 264] width 9 height 9
click at [210, 390] on button "OK" at bounding box center [203, 384] width 21 height 12
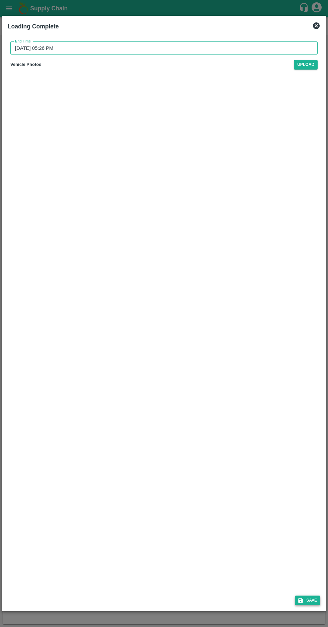
click at [306, 605] on button "Save" at bounding box center [307, 600] width 25 height 10
type input "[DATE] 09:27 PM"
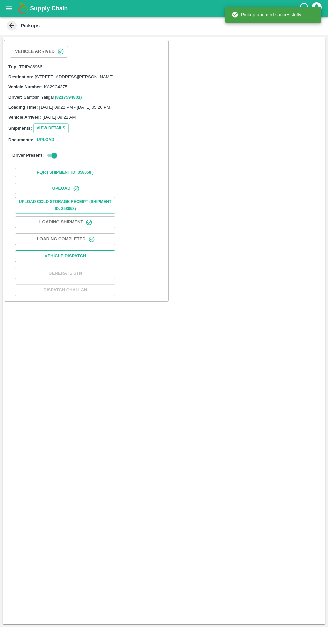
click at [61, 261] on button "Vehicle Dispatch" at bounding box center [65, 256] width 100 height 12
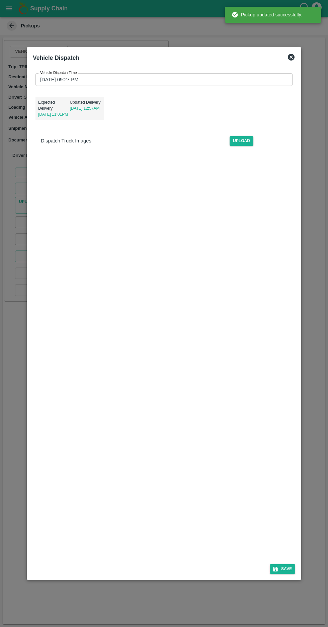
click at [52, 86] on input "[DATE] 09:27 PM" at bounding box center [161, 79] width 252 height 13
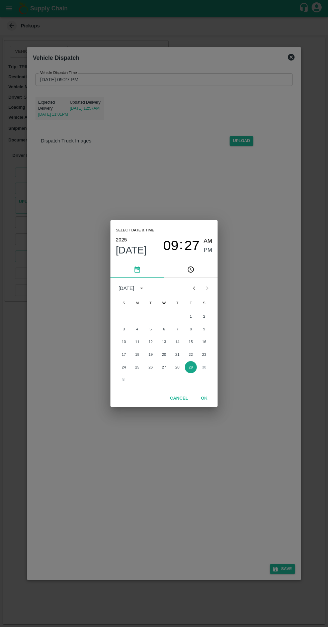
click at [190, 373] on button "29" at bounding box center [191, 367] width 12 height 12
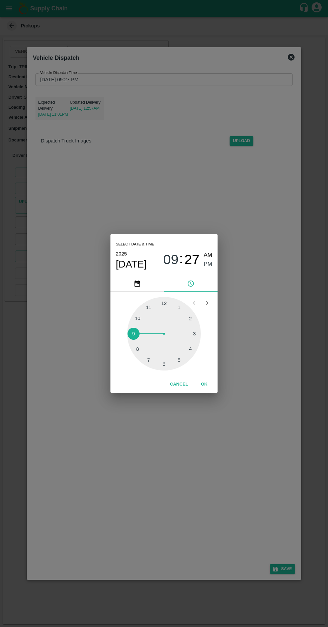
click at [188, 370] on div at bounding box center [164, 334] width 74 height 74
click at [207, 269] on span "PM" at bounding box center [208, 264] width 9 height 9
click at [174, 268] on span "04" at bounding box center [170, 260] width 15 height 16
click at [185, 370] on div at bounding box center [164, 334] width 74 height 74
type input "[DATE] 05:27 PM"
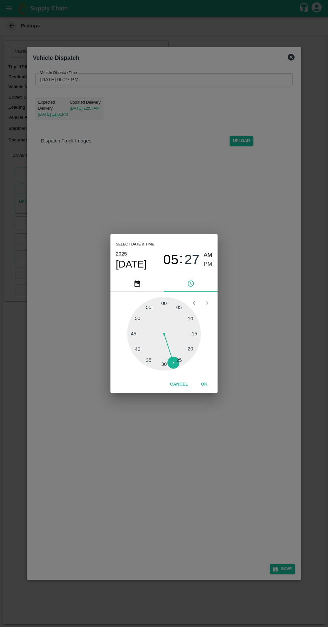
click at [207, 269] on span "PM" at bounding box center [208, 264] width 9 height 9
click at [204, 390] on button "OK" at bounding box center [203, 384] width 21 height 12
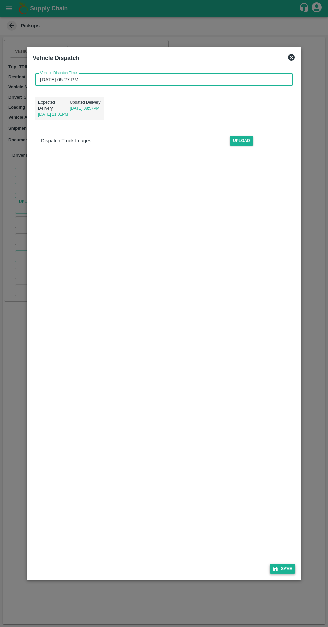
click at [291, 574] on button "Save" at bounding box center [281, 569] width 25 height 10
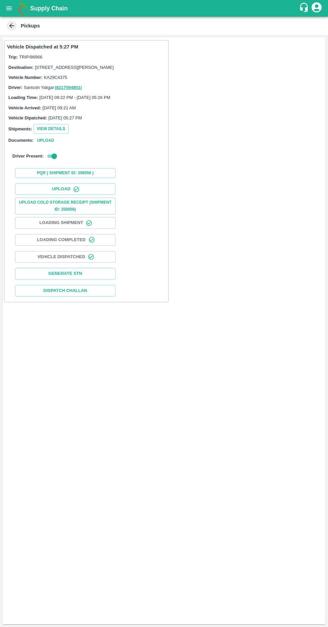
click at [11, 26] on icon at bounding box center [11, 25] width 5 height 5
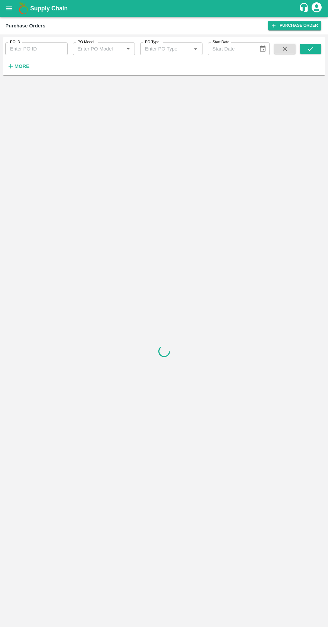
click at [11, 66] on icon "button" at bounding box center [11, 66] width 4 height 4
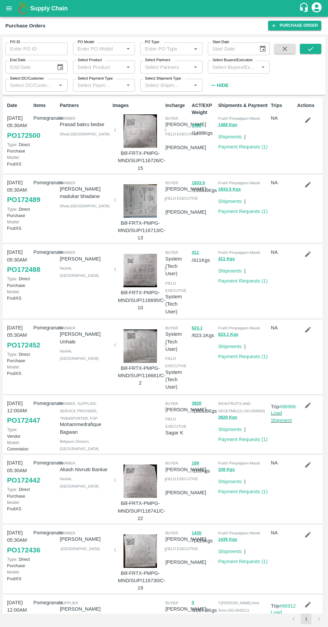
click at [231, 68] on input "Select Buyers/Executive" at bounding box center [233, 67] width 47 height 9
type input "afzal"
click at [224, 102] on input "checkbox" at bounding box center [221, 100] width 13 height 13
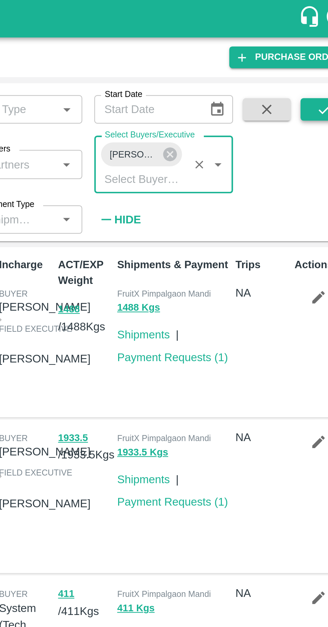
click at [302, 53] on button "submit" at bounding box center [310, 49] width 21 height 10
